Goal: Information Seeking & Learning: Learn about a topic

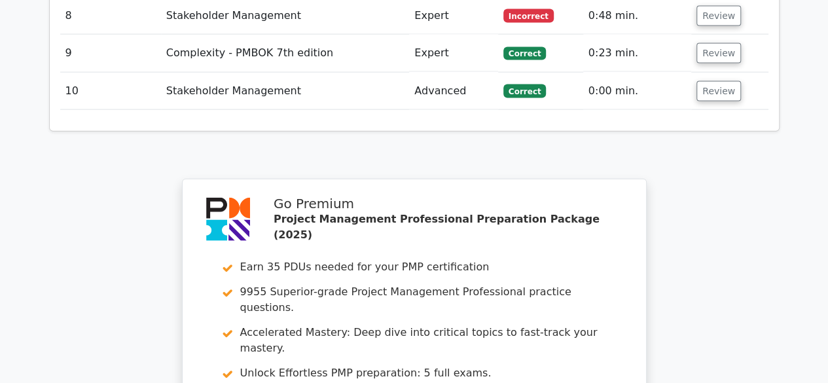
scroll to position [1746, 0]
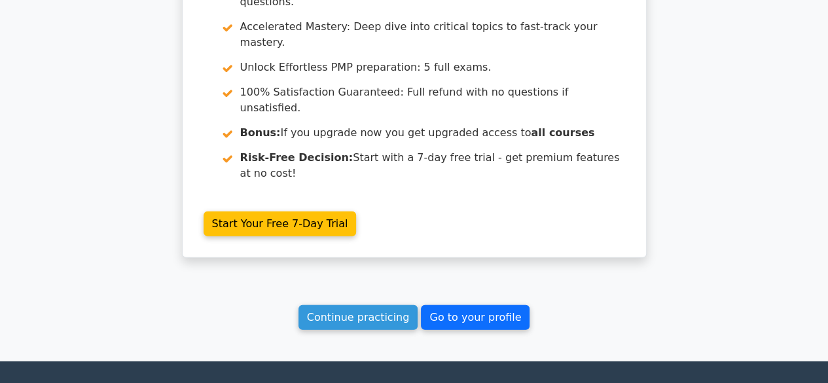
click at [458, 305] on link "Go to your profile" at bounding box center [475, 317] width 109 height 25
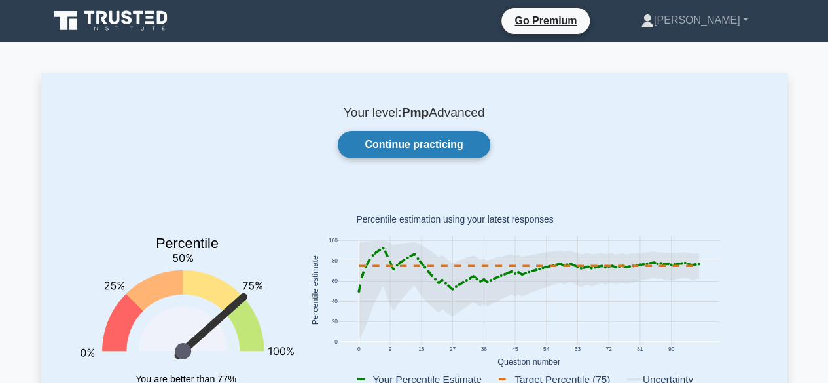
click at [411, 139] on link "Continue practicing" at bounding box center [414, 144] width 152 height 27
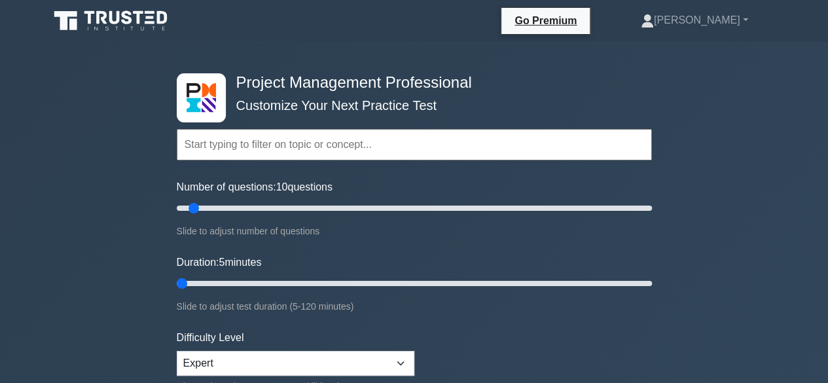
drag, startPoint x: 189, startPoint y: 280, endPoint x: 170, endPoint y: 282, distance: 19.2
type input "5"
click at [177, 282] on input "Duration: 5 minutes" at bounding box center [414, 284] width 475 height 16
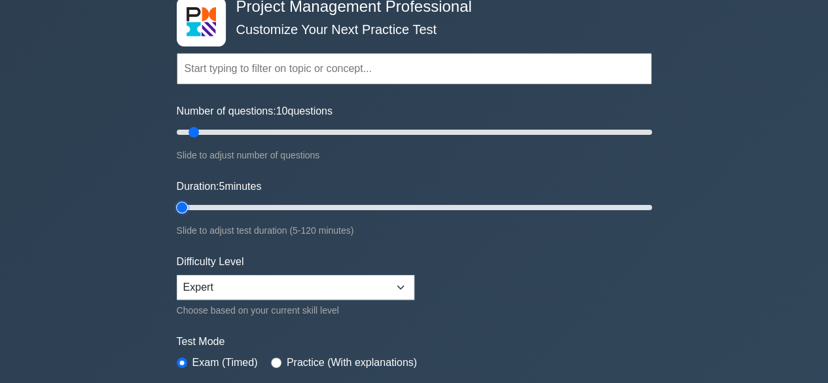
scroll to position [131, 0]
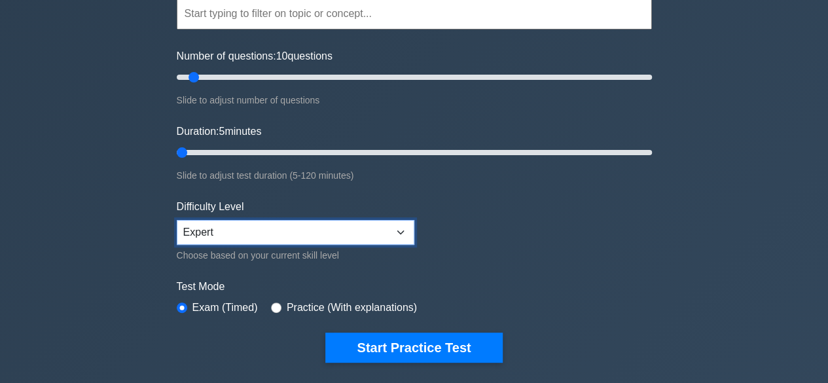
click at [390, 232] on select "Beginner Intermediate Expert" at bounding box center [296, 232] width 238 height 25
select select "intermediate"
click at [177, 220] on select "Beginner Intermediate Expert" at bounding box center [296, 232] width 238 height 25
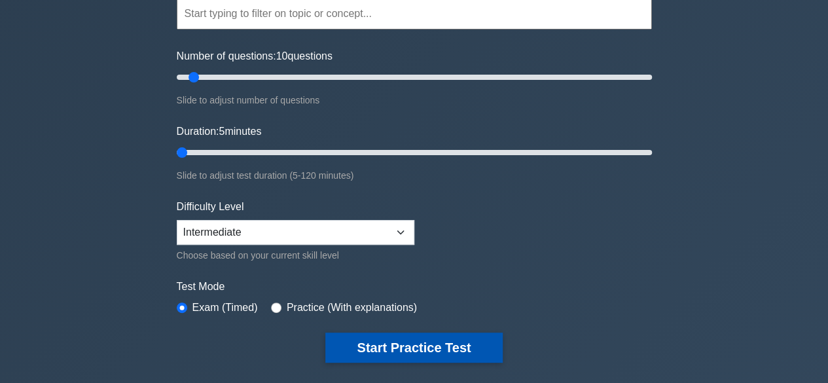
click at [382, 352] on button "Start Practice Test" at bounding box center [413, 348] width 177 height 30
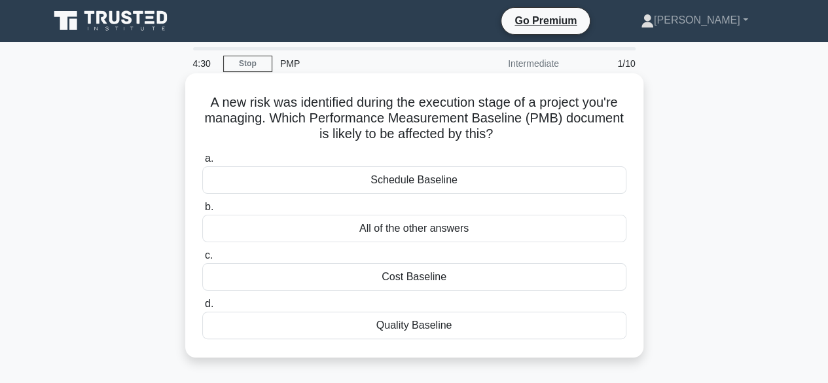
click at [397, 227] on div "All of the other answers" at bounding box center [414, 228] width 424 height 27
click at [202, 211] on input "b. All of the other answers" at bounding box center [202, 207] width 0 height 9
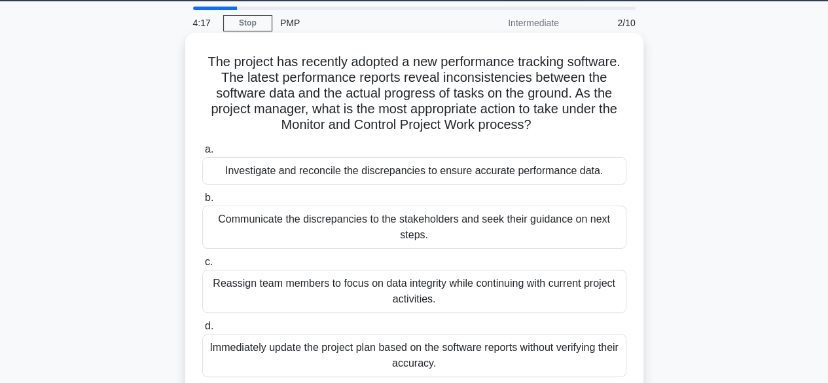
scroll to position [65, 0]
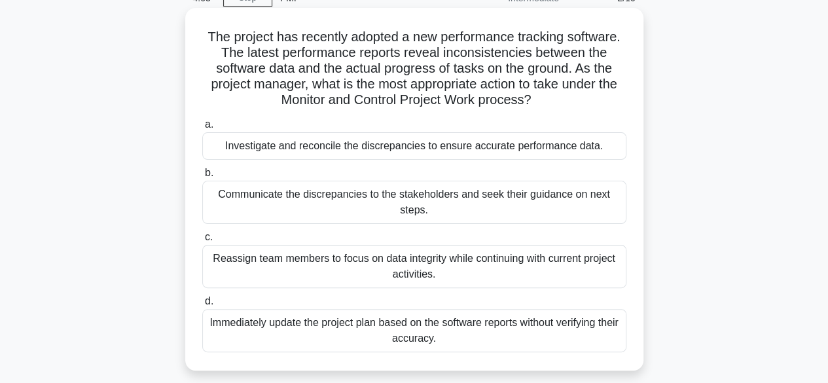
click at [376, 146] on div "Investigate and reconcile the discrepancies to ensure accurate performance data." at bounding box center [414, 145] width 424 height 27
click at [202, 129] on input "a. Investigate and reconcile the discrepancies to ensure accurate performance d…" at bounding box center [202, 124] width 0 height 9
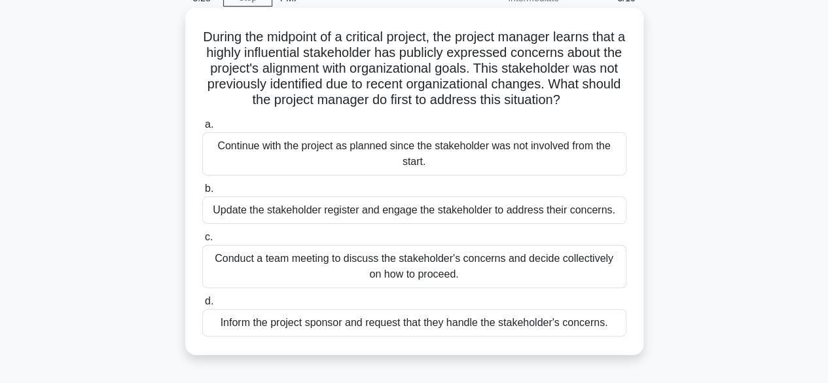
click at [428, 224] on div "Update the stakeholder register and engage the stakeholder to address their con…" at bounding box center [414, 209] width 424 height 27
click at [202, 193] on input "b. Update the stakeholder register and engage the stakeholder to address their …" at bounding box center [202, 189] width 0 height 9
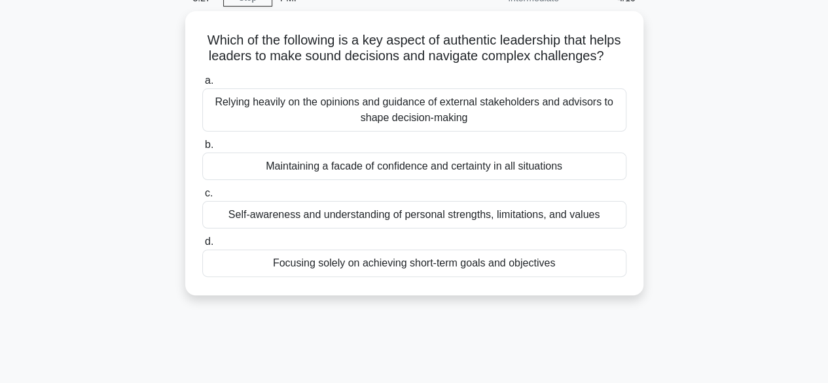
scroll to position [0, 0]
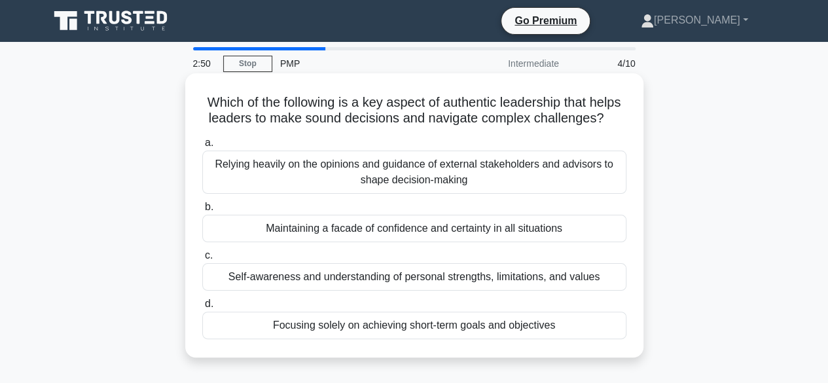
click at [352, 291] on div "Self-awareness and understanding of personal strengths, limitations, and values" at bounding box center [414, 276] width 424 height 27
click at [202, 260] on input "c. Self-awareness and understanding of personal strengths, limitations, and val…" at bounding box center [202, 255] width 0 height 9
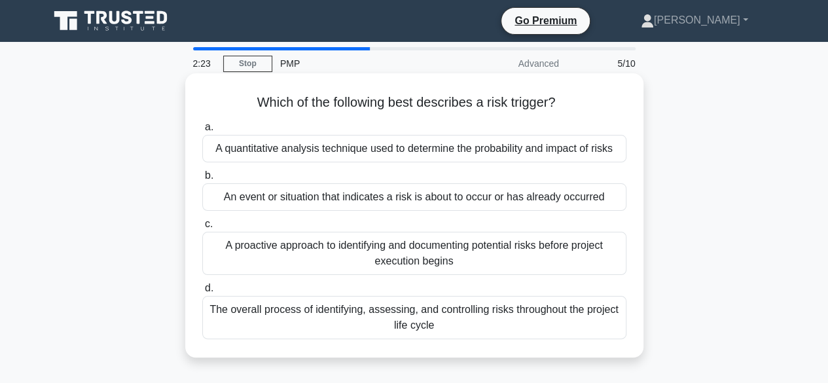
click at [347, 194] on div "An event or situation that indicates a risk is about to occur or has already oc…" at bounding box center [414, 196] width 424 height 27
click at [202, 180] on input "b. An event or situation that indicates a risk is about to occur or has already…" at bounding box center [202, 176] width 0 height 9
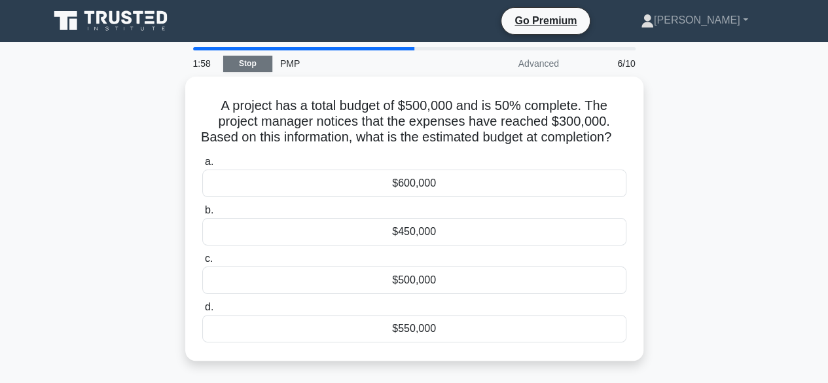
click at [259, 63] on link "Stop" at bounding box center [247, 64] width 49 height 16
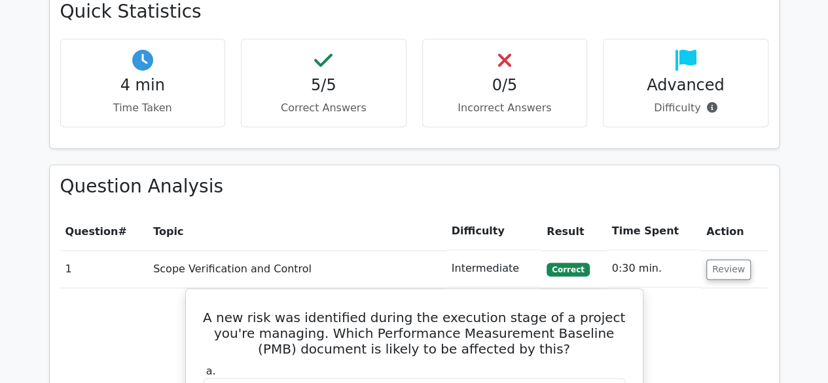
scroll to position [851, 0]
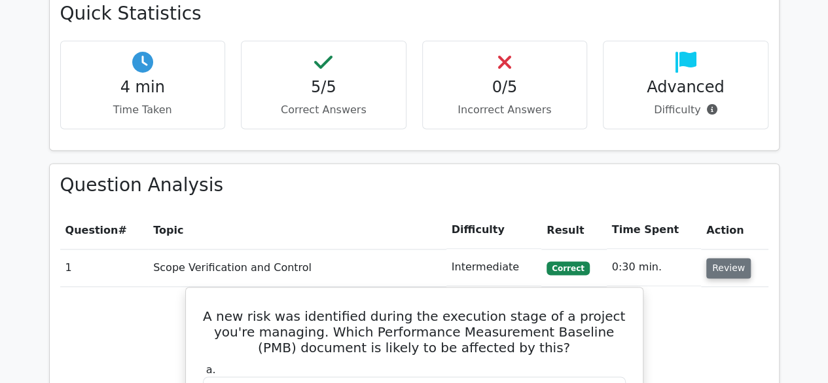
click at [733, 258] on button "Review" at bounding box center [728, 268] width 45 height 20
